Goal: Check status: Check status

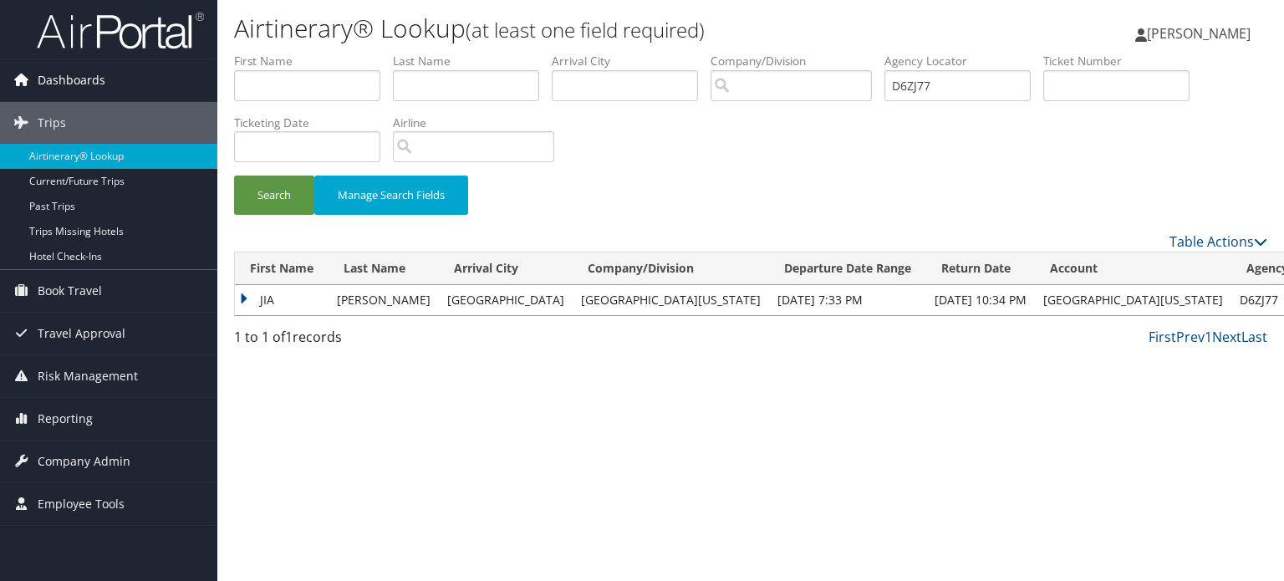
click at [85, 79] on span "Dashboards" at bounding box center [72, 80] width 68 height 42
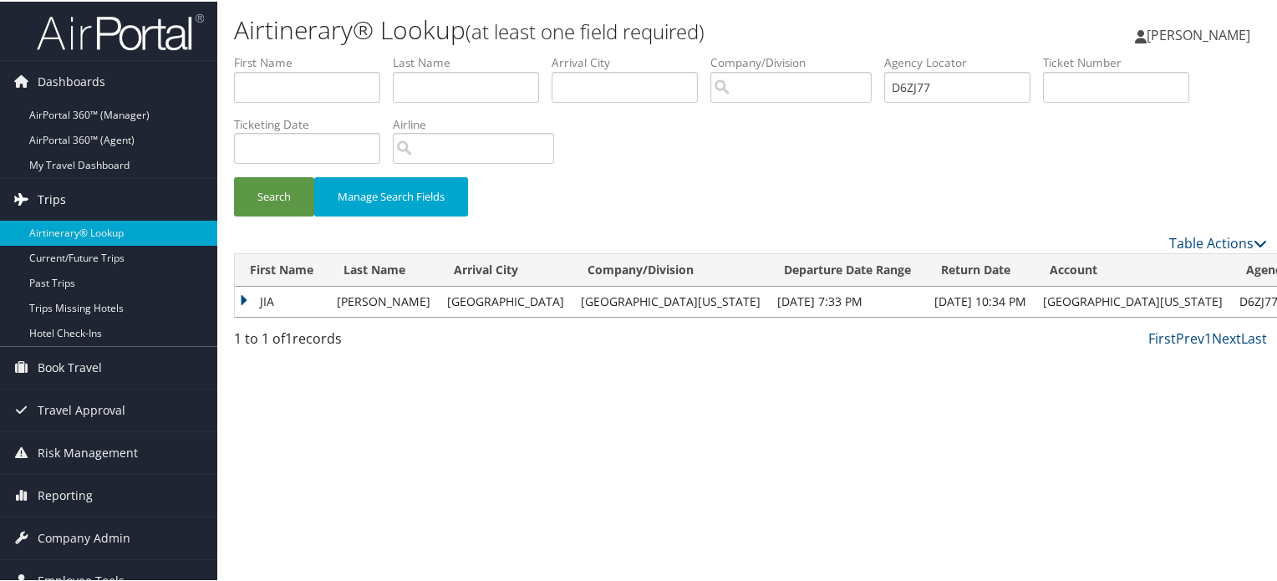
click at [48, 195] on span "Trips" at bounding box center [52, 198] width 28 height 42
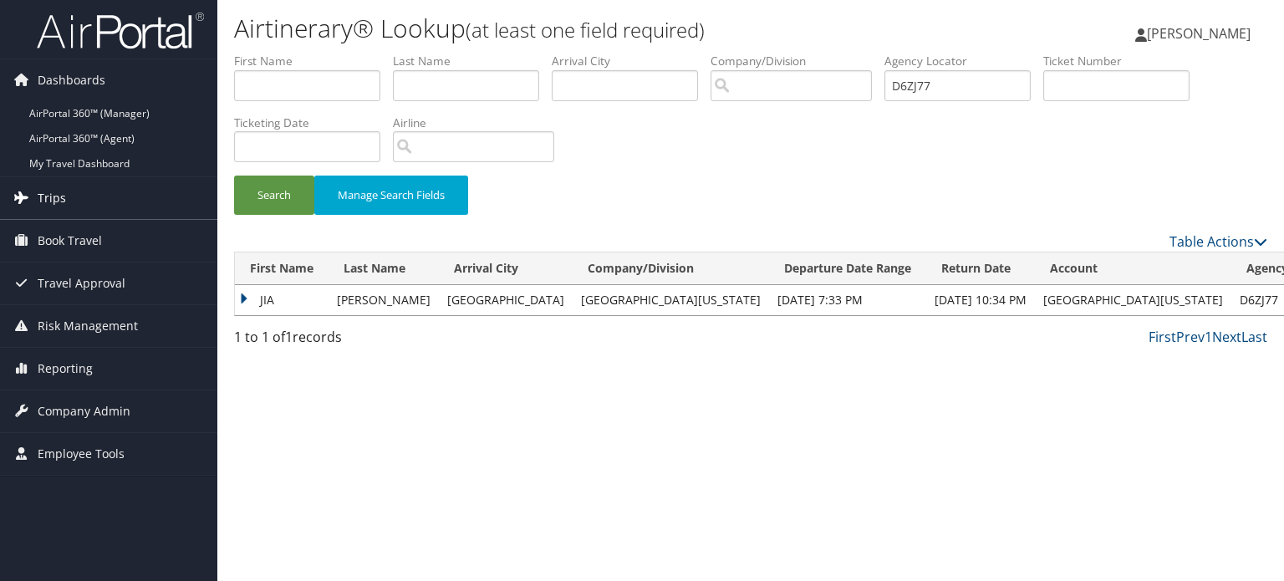
click at [53, 196] on span "Trips" at bounding box center [52, 198] width 28 height 42
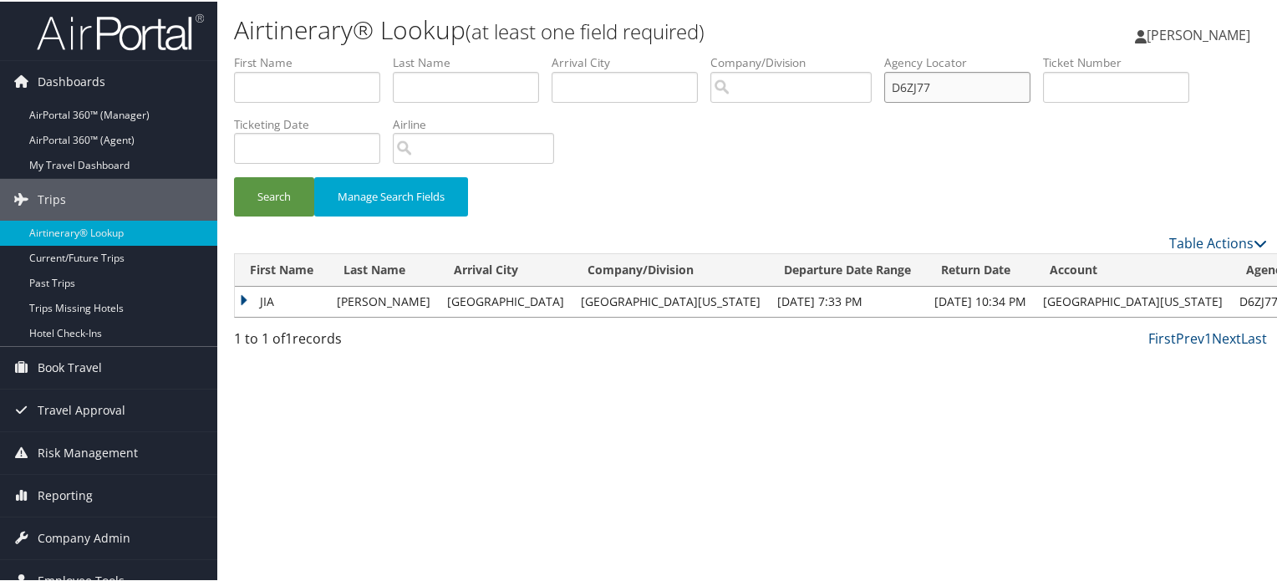
drag, startPoint x: 961, startPoint y: 81, endPoint x: 893, endPoint y: 81, distance: 68.5
click at [893, 81] on input "D6ZJ77" at bounding box center [957, 85] width 146 height 31
click at [959, 87] on input "text" at bounding box center [957, 85] width 146 height 31
paste input "D9NSBR"
type input "D9NSBR"
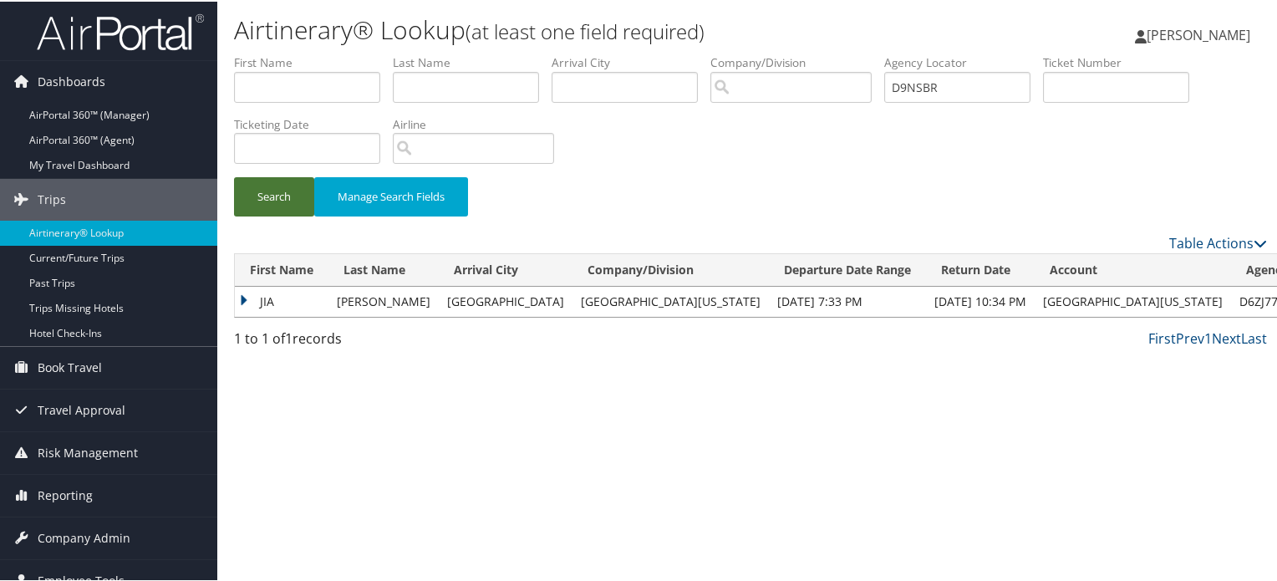
click at [286, 193] on button "Search" at bounding box center [274, 195] width 80 height 39
